Goal: Task Accomplishment & Management: Complete application form

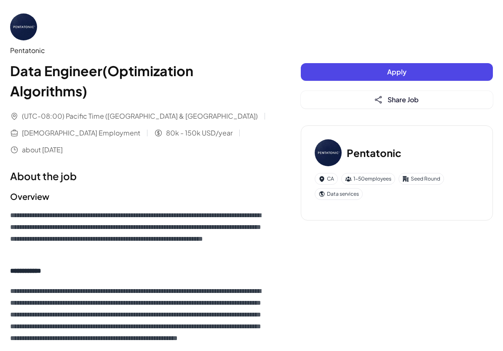
click at [450, 69] on button "Apply" at bounding box center [397, 72] width 192 height 18
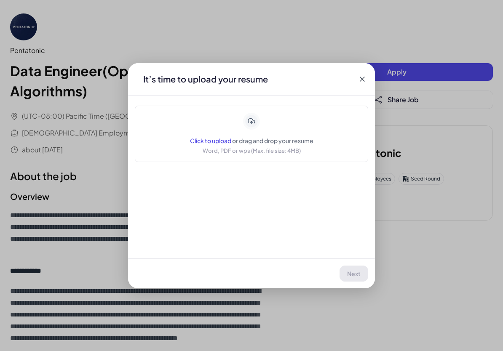
click at [244, 144] on span "or drag and drop your resume" at bounding box center [272, 141] width 81 height 8
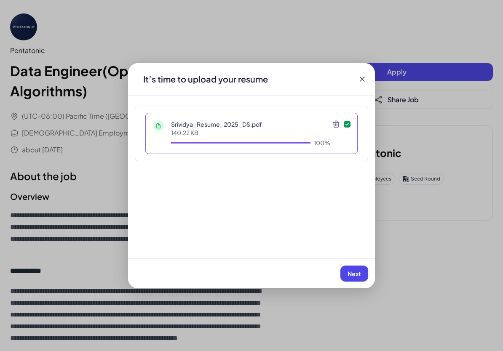
click at [355, 274] on span "Next" at bounding box center [353, 274] width 13 height 8
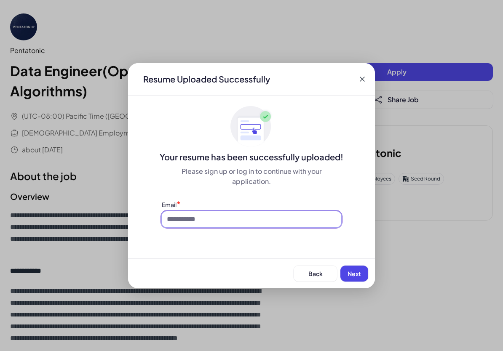
click at [307, 226] on input at bounding box center [251, 219] width 179 height 16
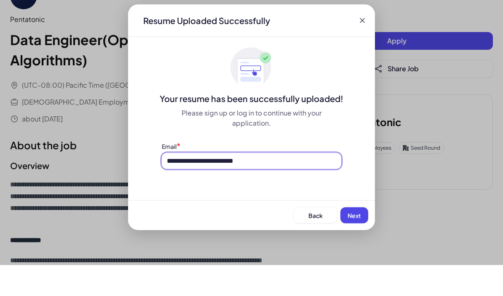
type input "**********"
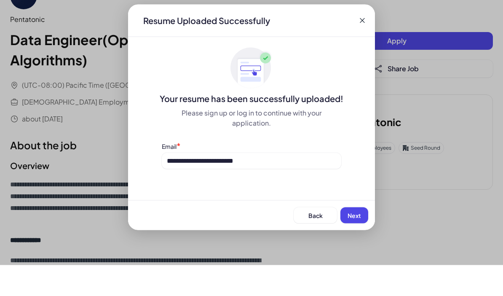
click at [353, 242] on span "Next" at bounding box center [353, 246] width 13 height 8
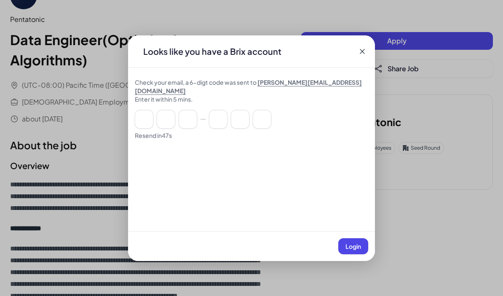
scroll to position [65, 0]
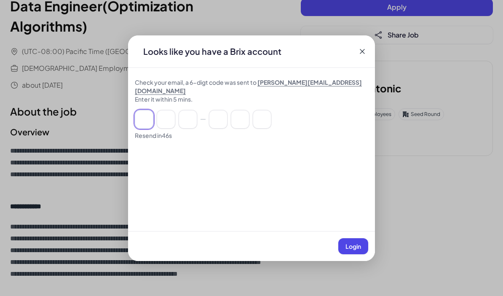
click at [142, 118] on input at bounding box center [144, 119] width 19 height 19
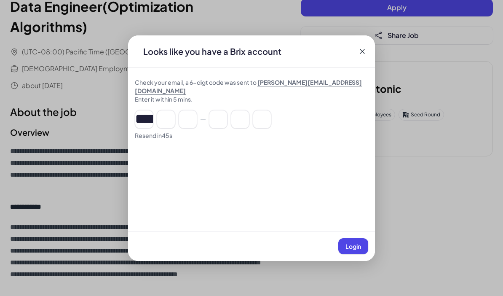
type input "*"
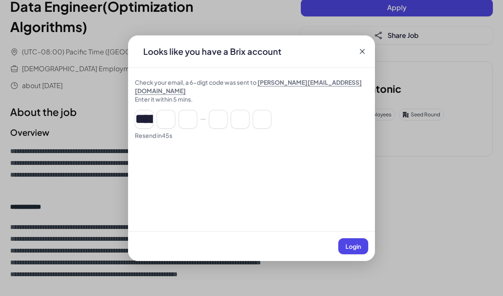
type input "*"
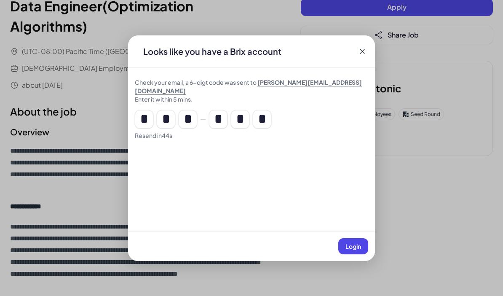
click at [347, 248] on span "Login" at bounding box center [353, 246] width 16 height 8
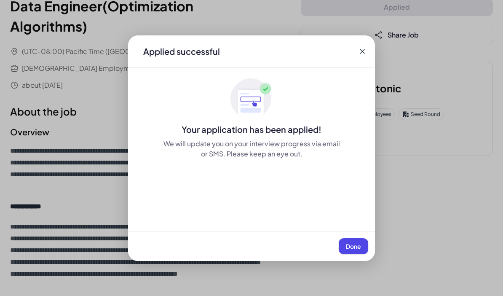
click at [360, 242] on span "Done" at bounding box center [353, 246] width 15 height 8
